Goal: Navigation & Orientation: Find specific page/section

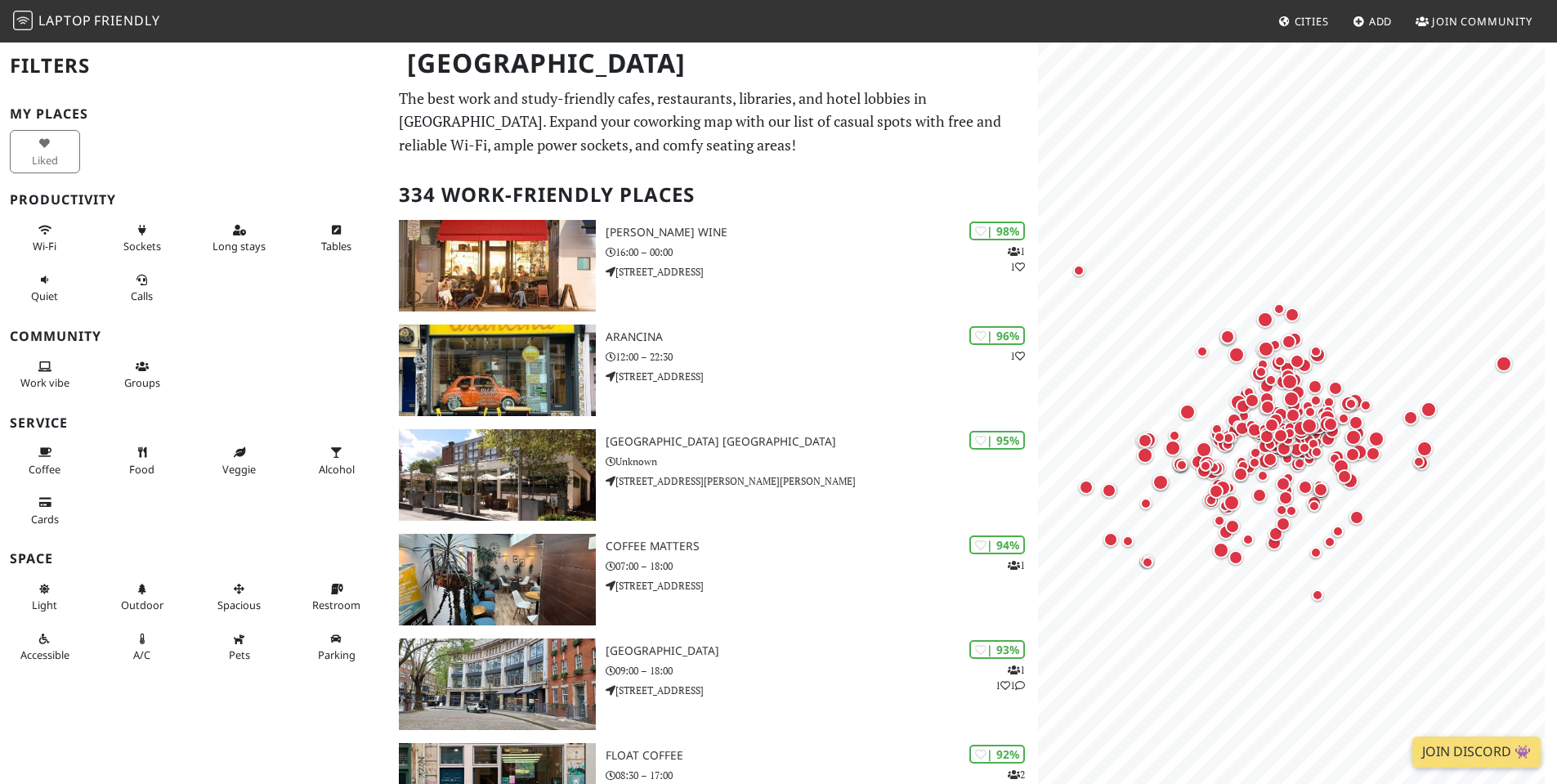
click at [75, 23] on span "Laptop" at bounding box center [65, 20] width 53 height 18
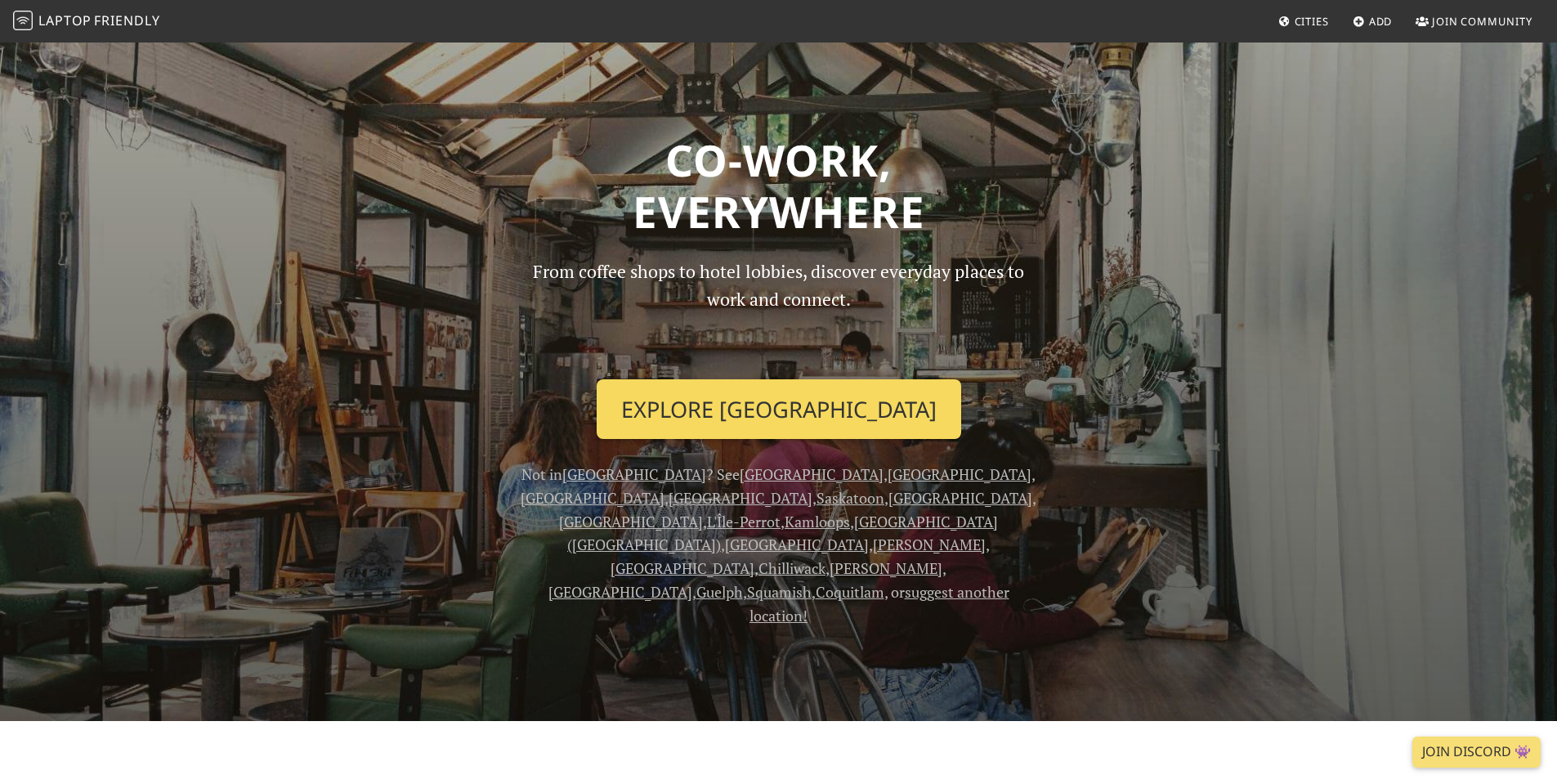
click at [819, 416] on link "Explore Winnipeg" at bounding box center [778, 409] width 365 height 60
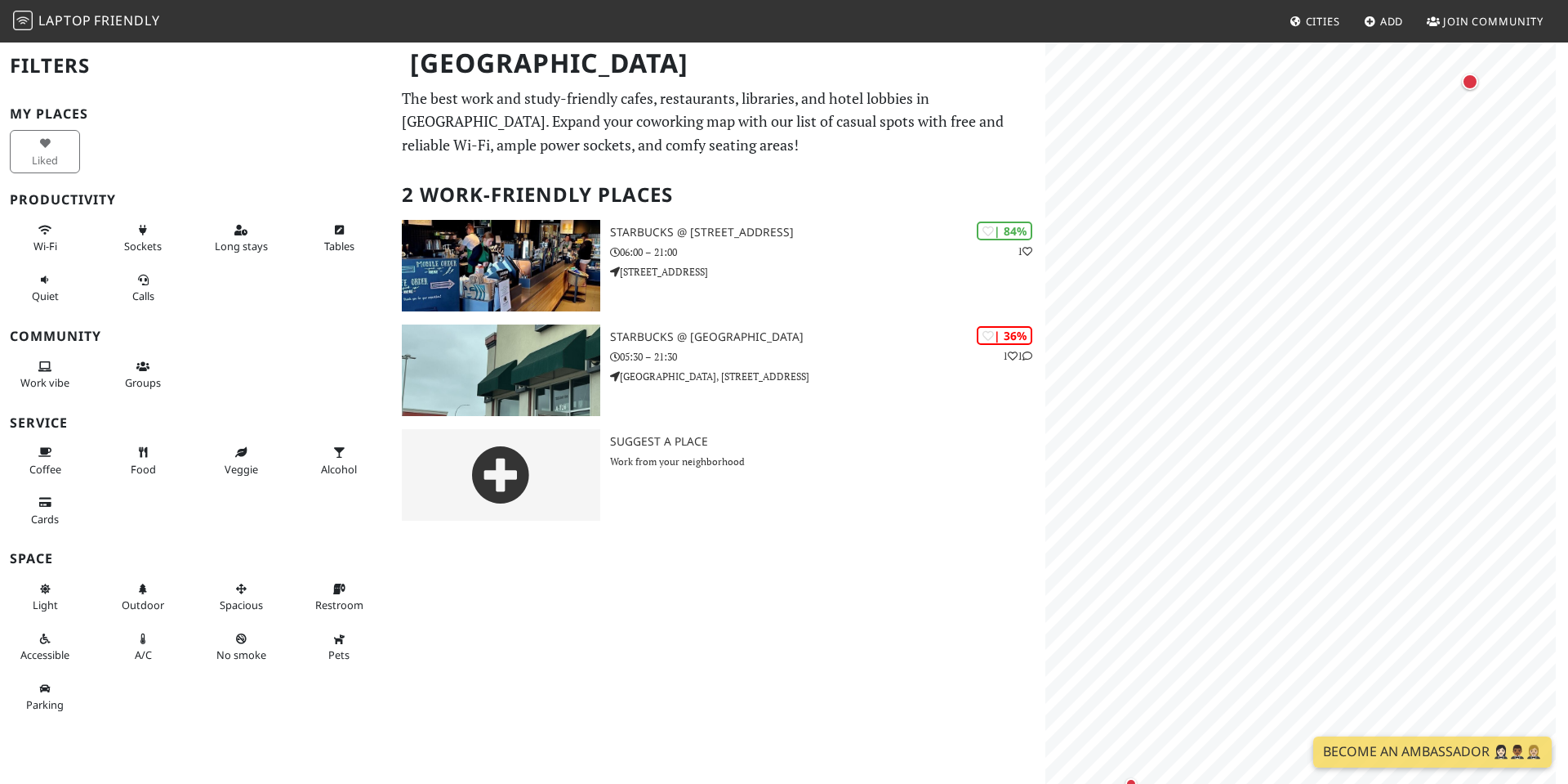
click at [1315, 17] on span "Cities" at bounding box center [1323, 22] width 34 height 15
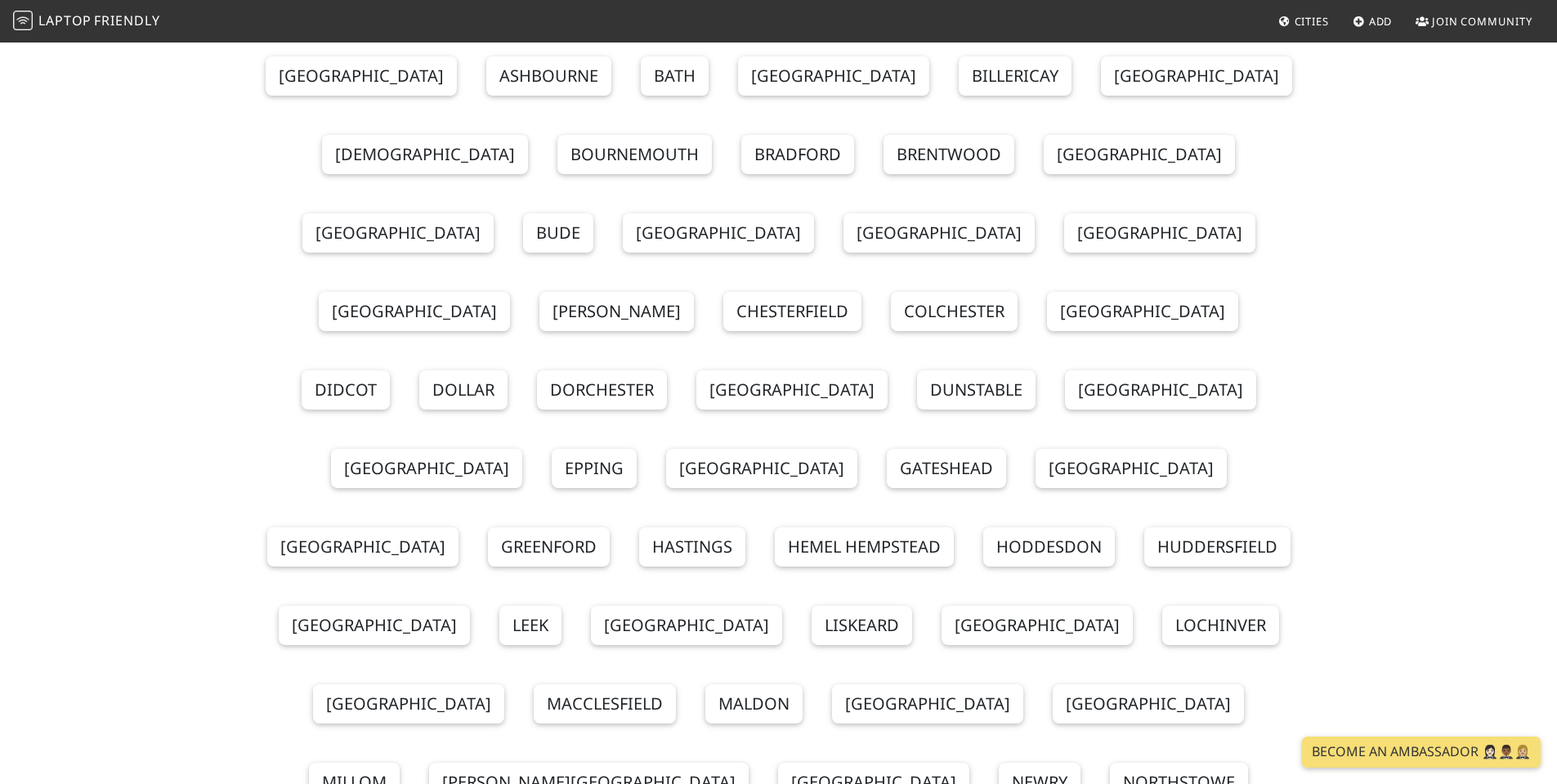
scroll to position [20331, 0]
